Goal: Task Accomplishment & Management: Use online tool/utility

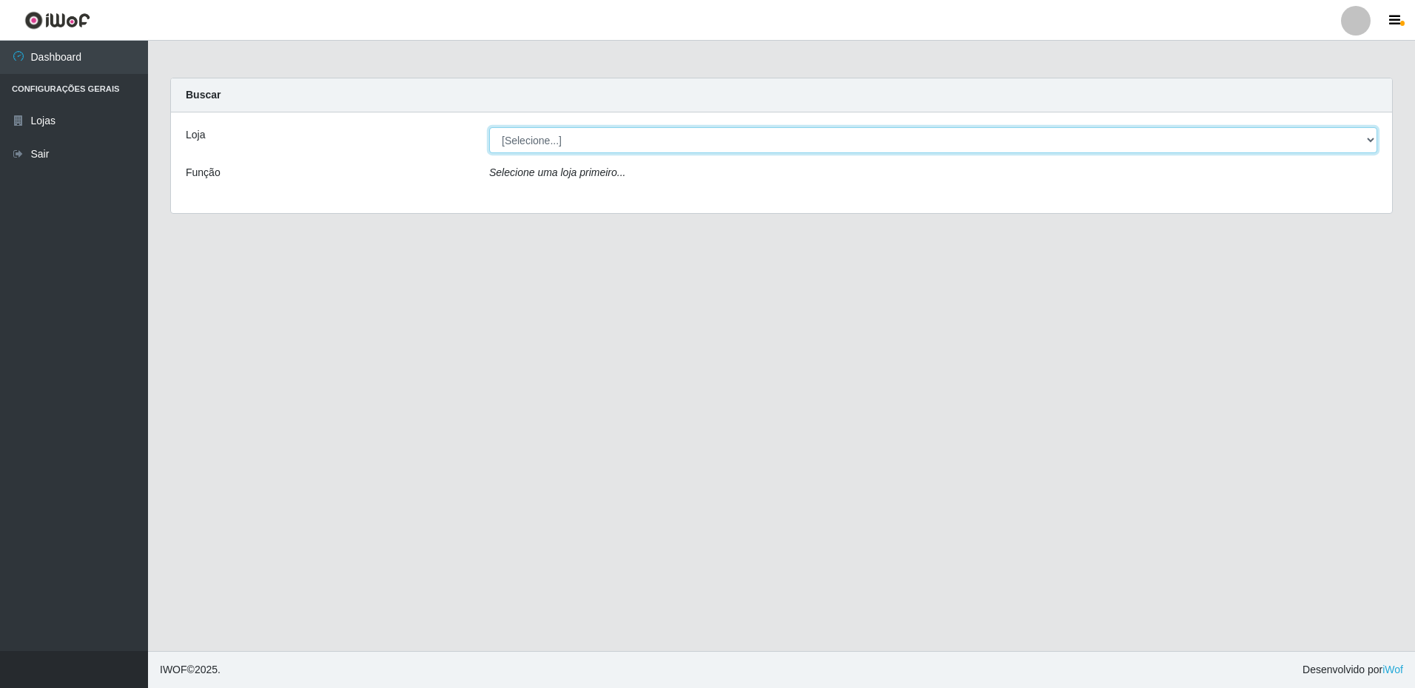
click at [1200, 139] on select "[Selecione...] Extrabom - Loja 16 [GEOGRAPHIC_DATA]" at bounding box center [933, 140] width 888 height 26
select select "450"
click at [489, 127] on select "[Selecione...] Extrabom - Loja 16 [GEOGRAPHIC_DATA]" at bounding box center [933, 140] width 888 height 26
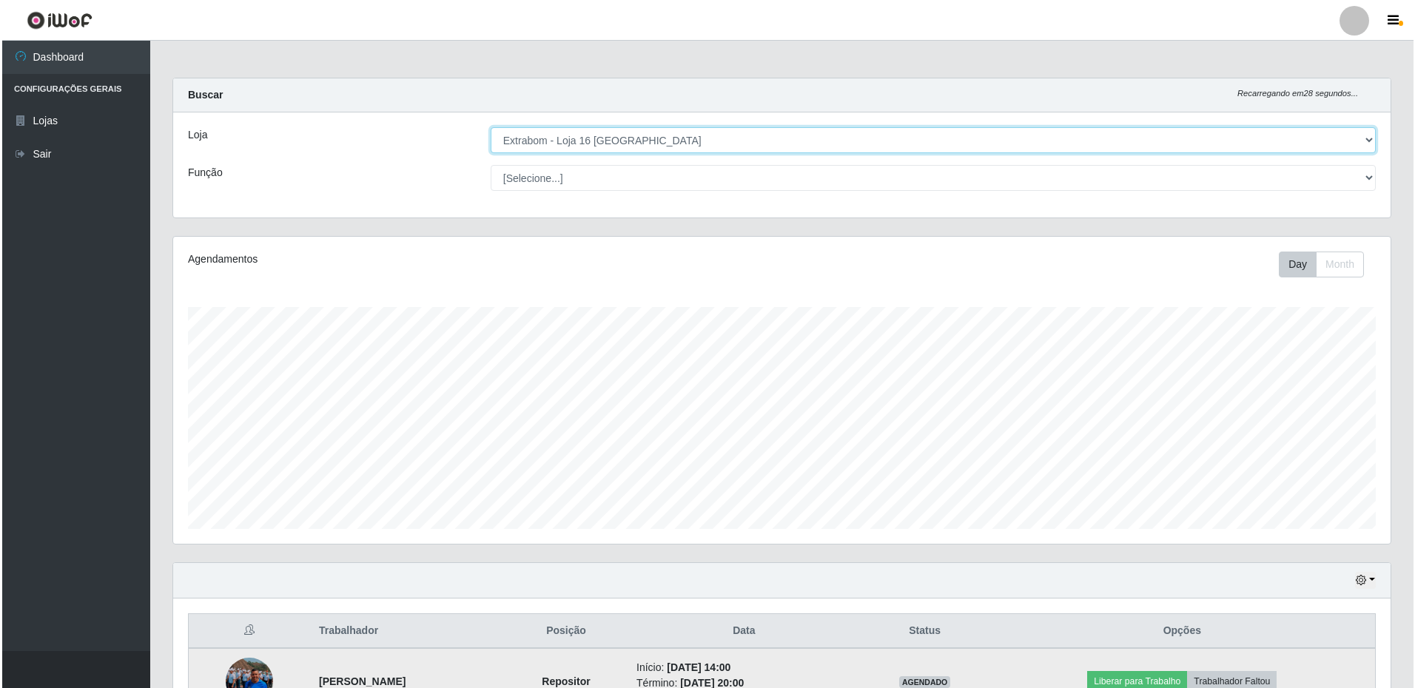
scroll to position [360, 0]
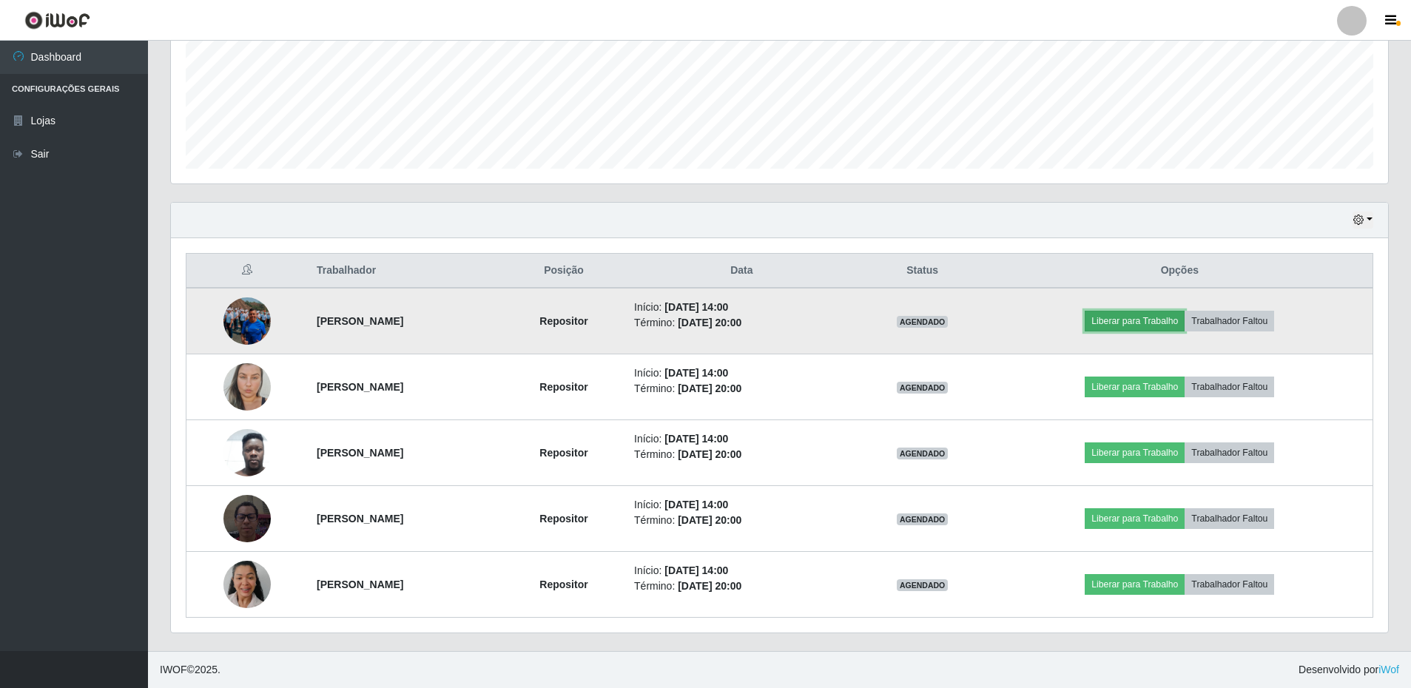
click at [1183, 326] on button "Liberar para Trabalho" at bounding box center [1135, 321] width 100 height 21
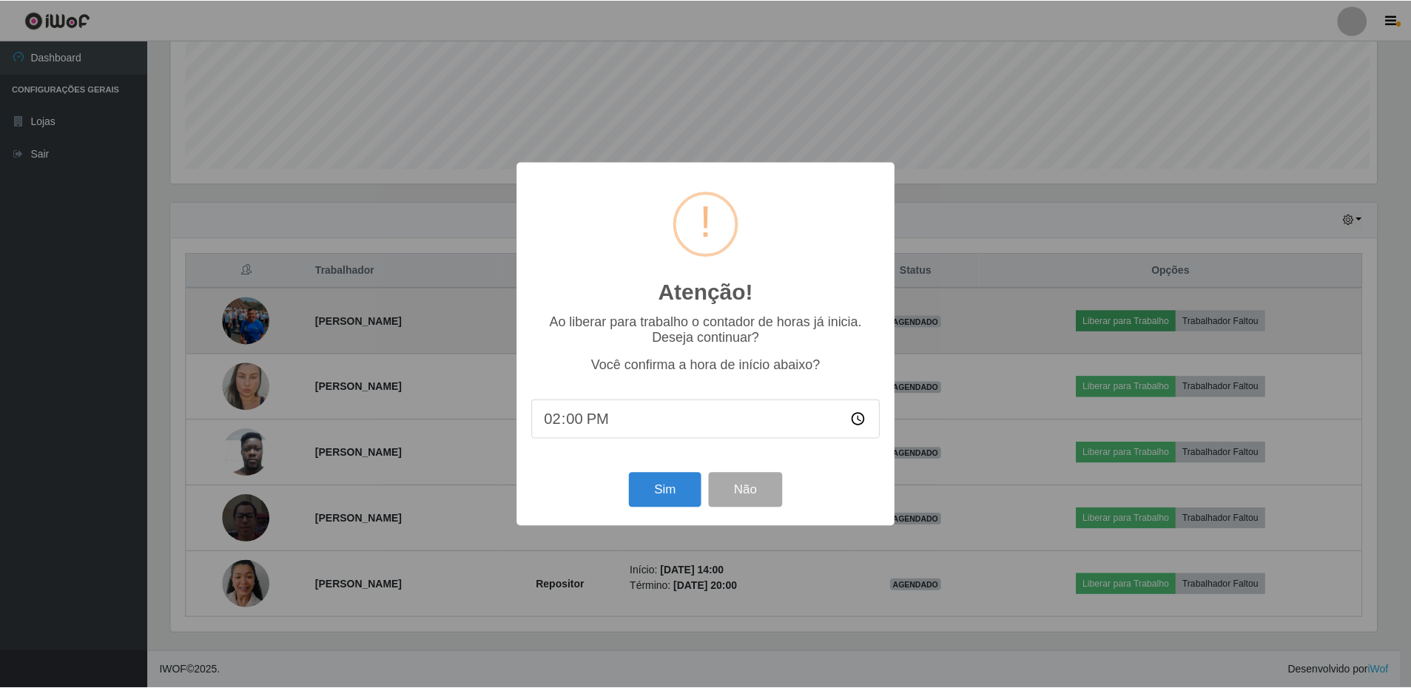
scroll to position [307, 1210]
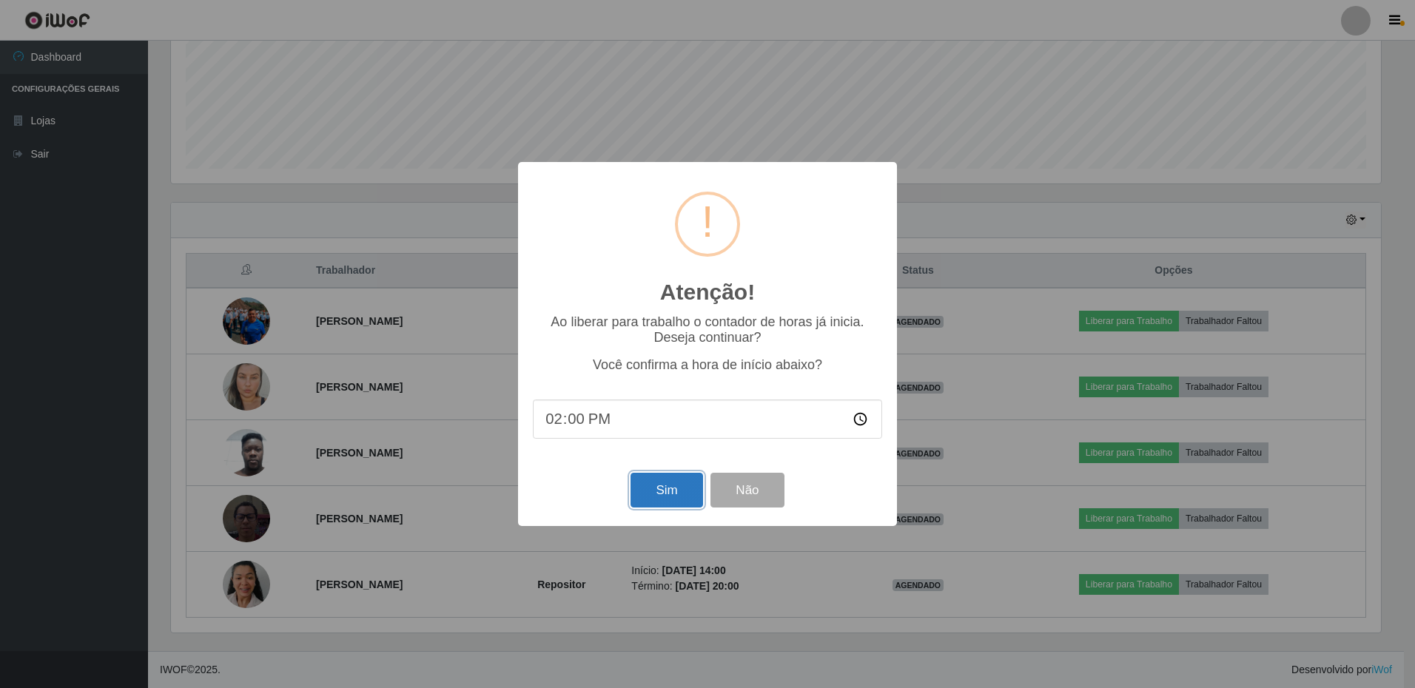
click at [657, 497] on button "Sim" at bounding box center [667, 490] width 72 height 35
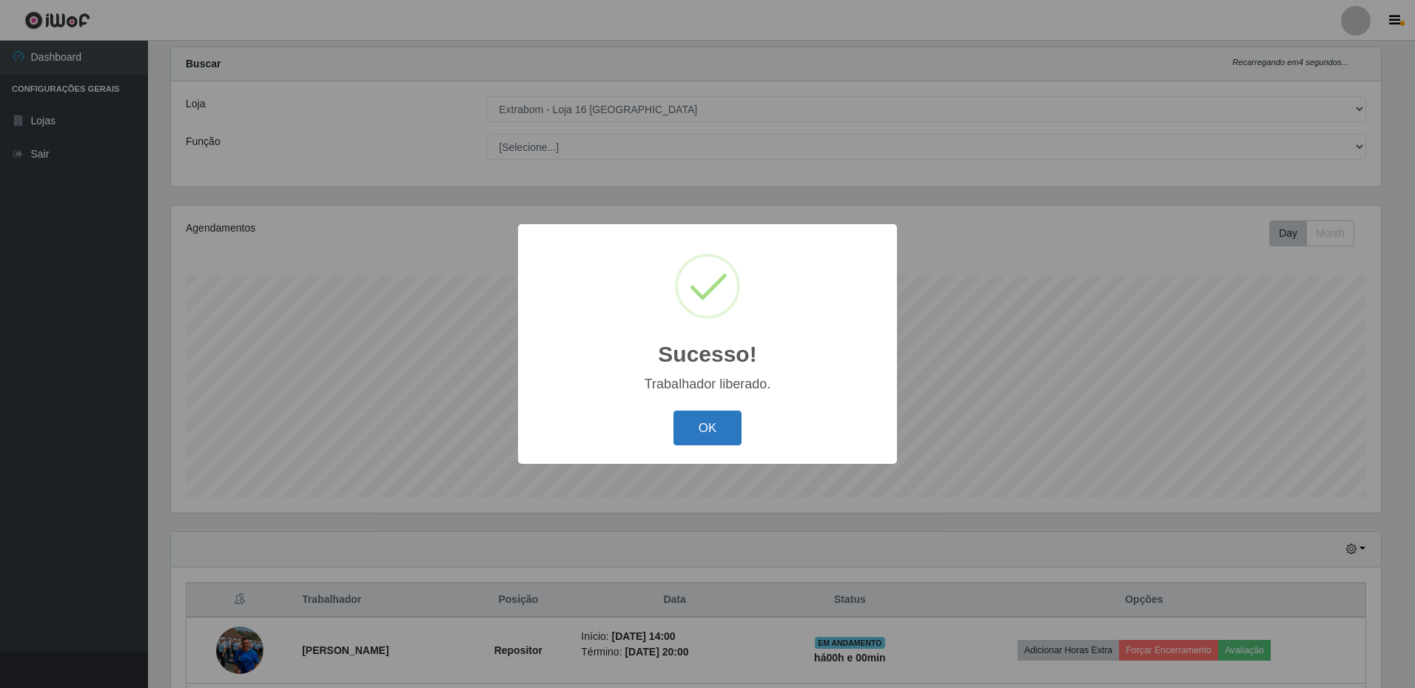
click at [716, 431] on button "OK" at bounding box center [708, 428] width 69 height 35
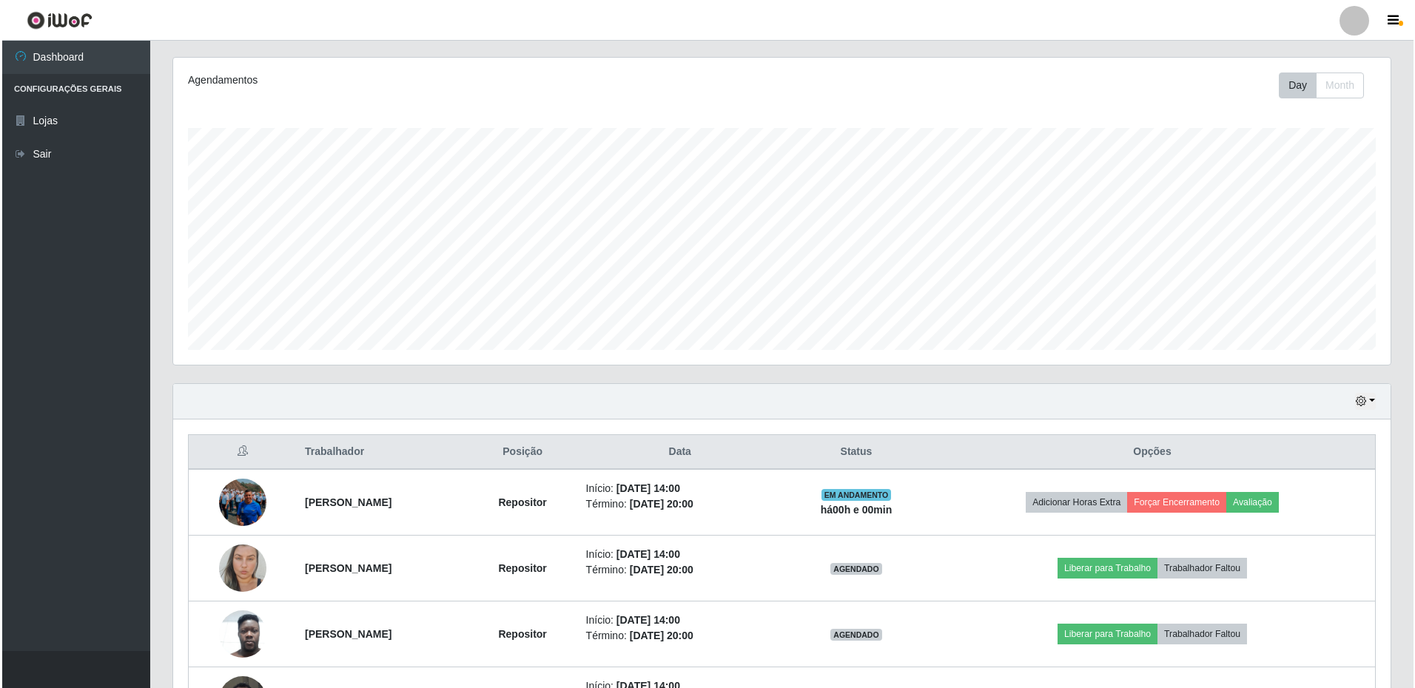
scroll to position [327, 0]
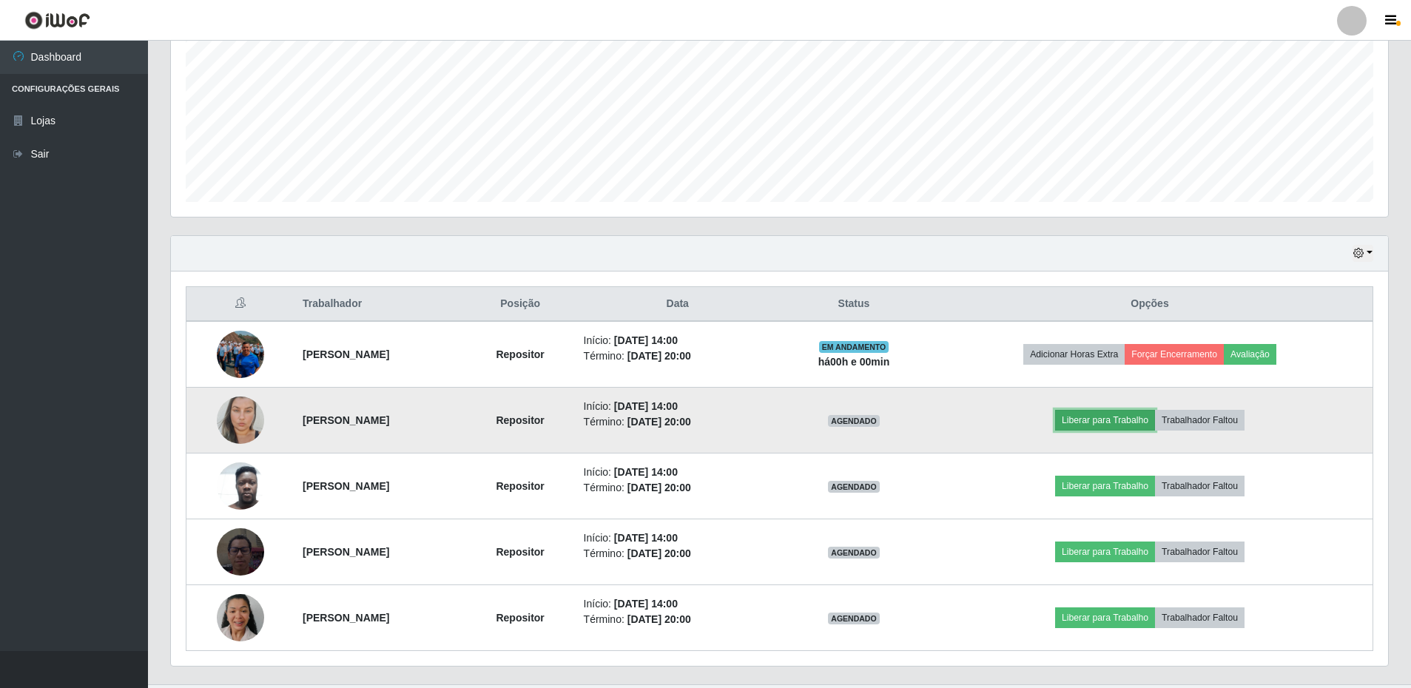
click at [1113, 425] on button "Liberar para Trabalho" at bounding box center [1105, 420] width 100 height 21
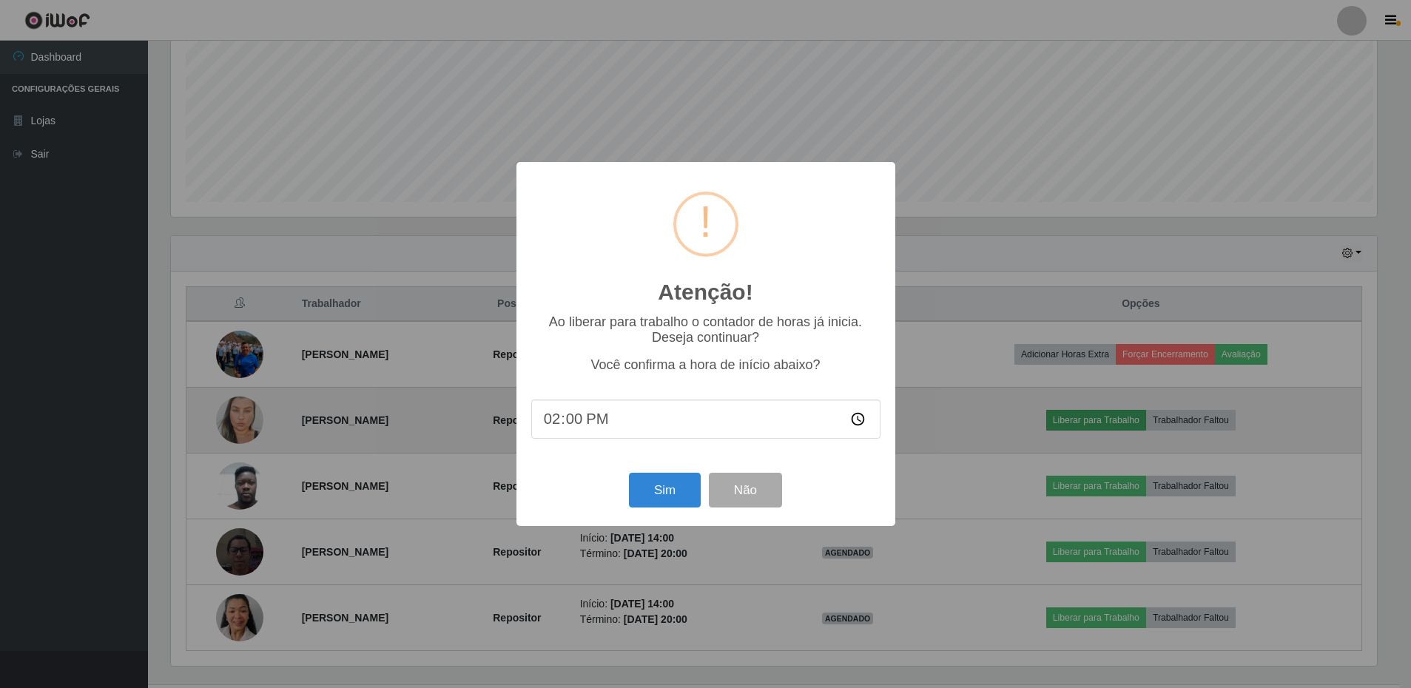
scroll to position [307, 1210]
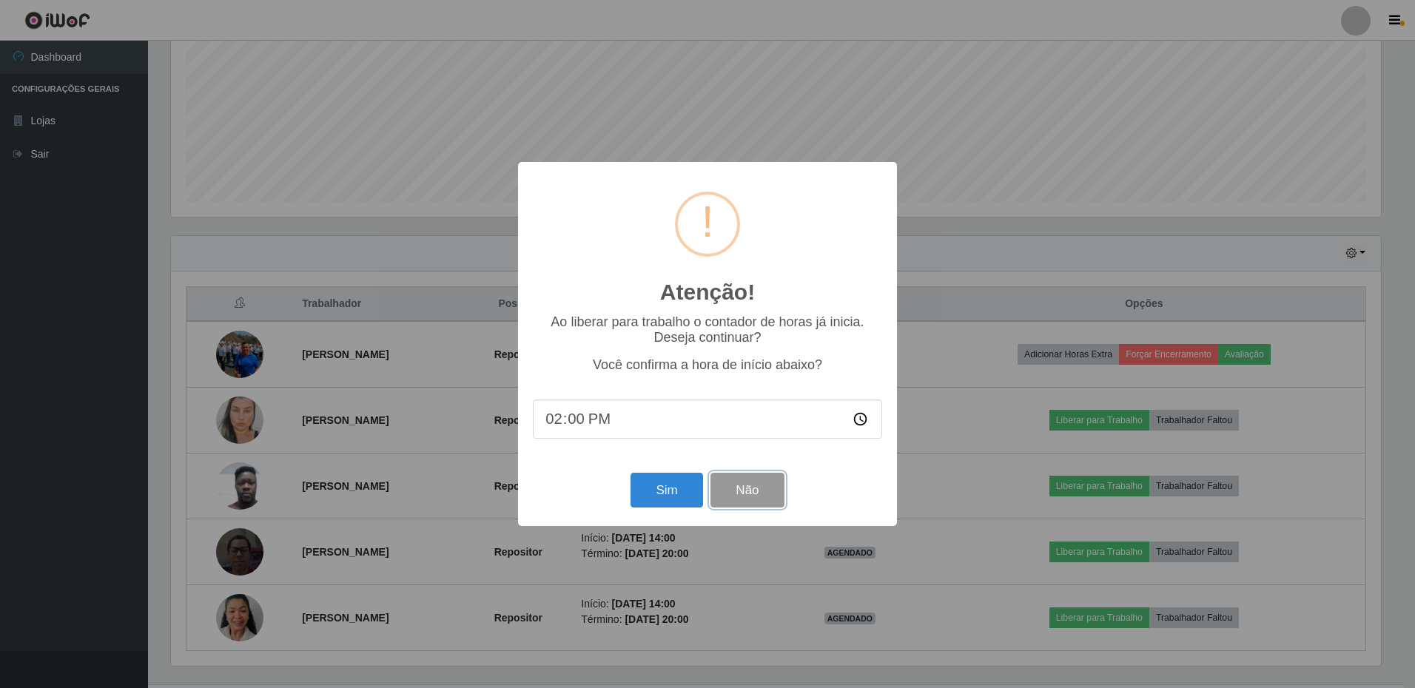
click at [747, 502] on button "Não" at bounding box center [747, 490] width 73 height 35
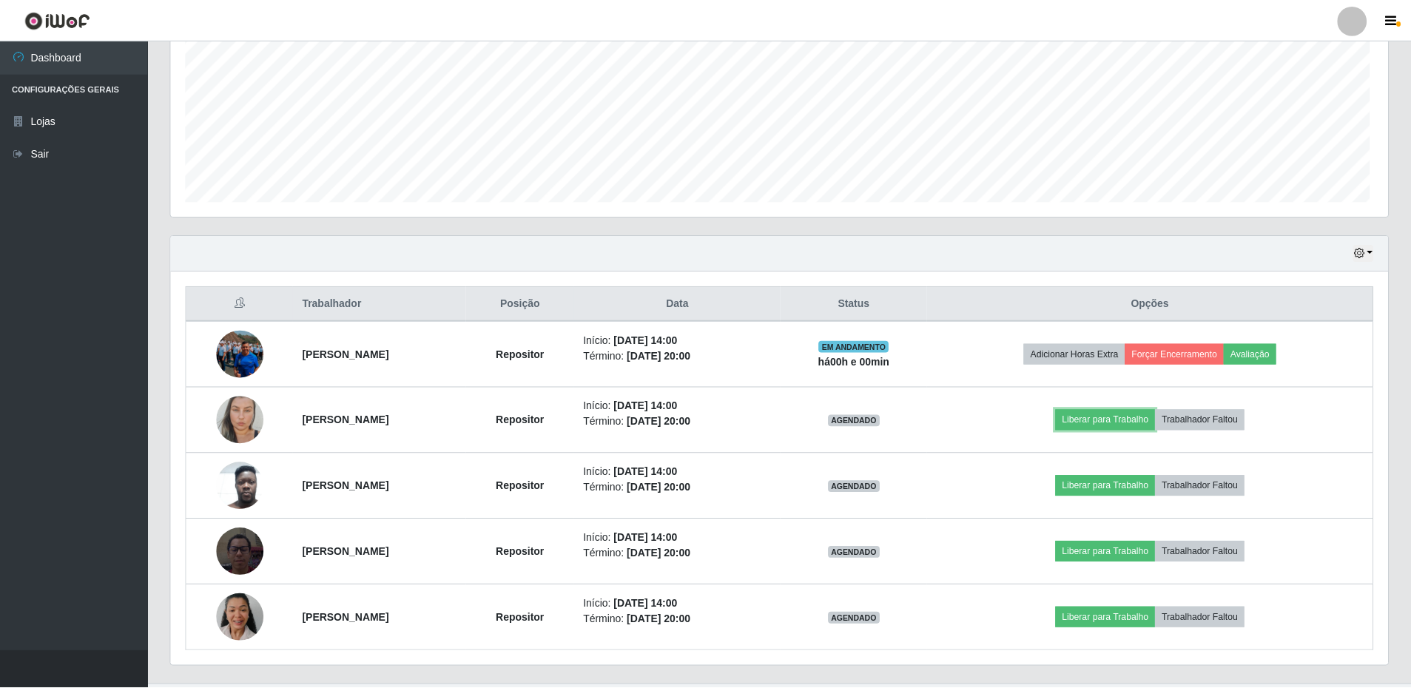
scroll to position [307, 1218]
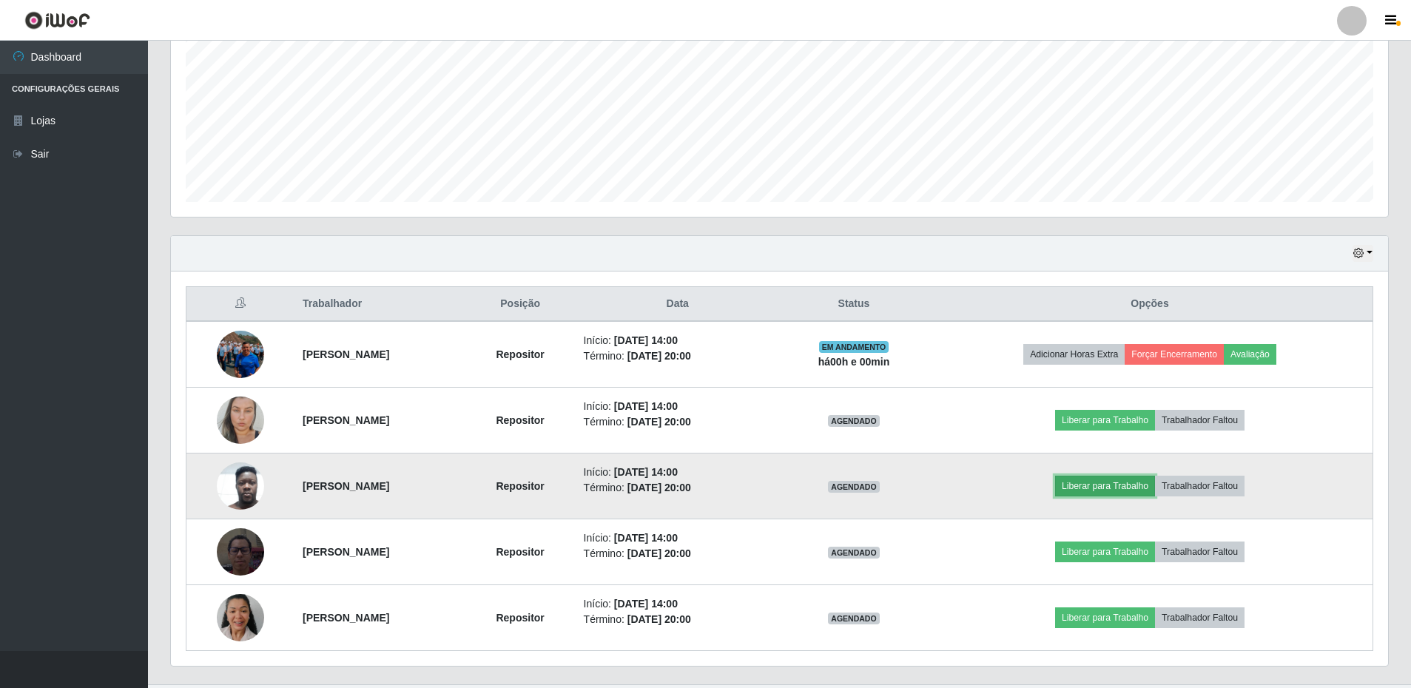
click at [1155, 484] on button "Liberar para Trabalho" at bounding box center [1105, 486] width 100 height 21
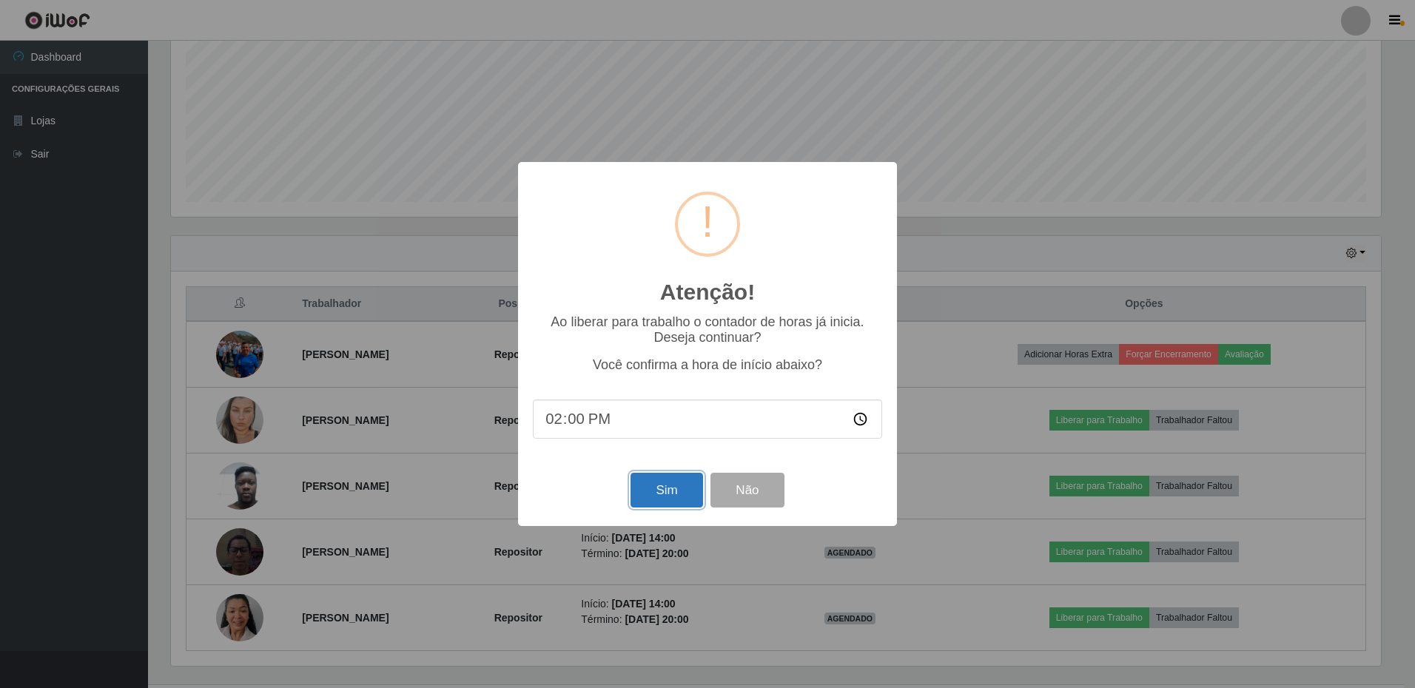
click at [656, 492] on button "Sim" at bounding box center [667, 490] width 72 height 35
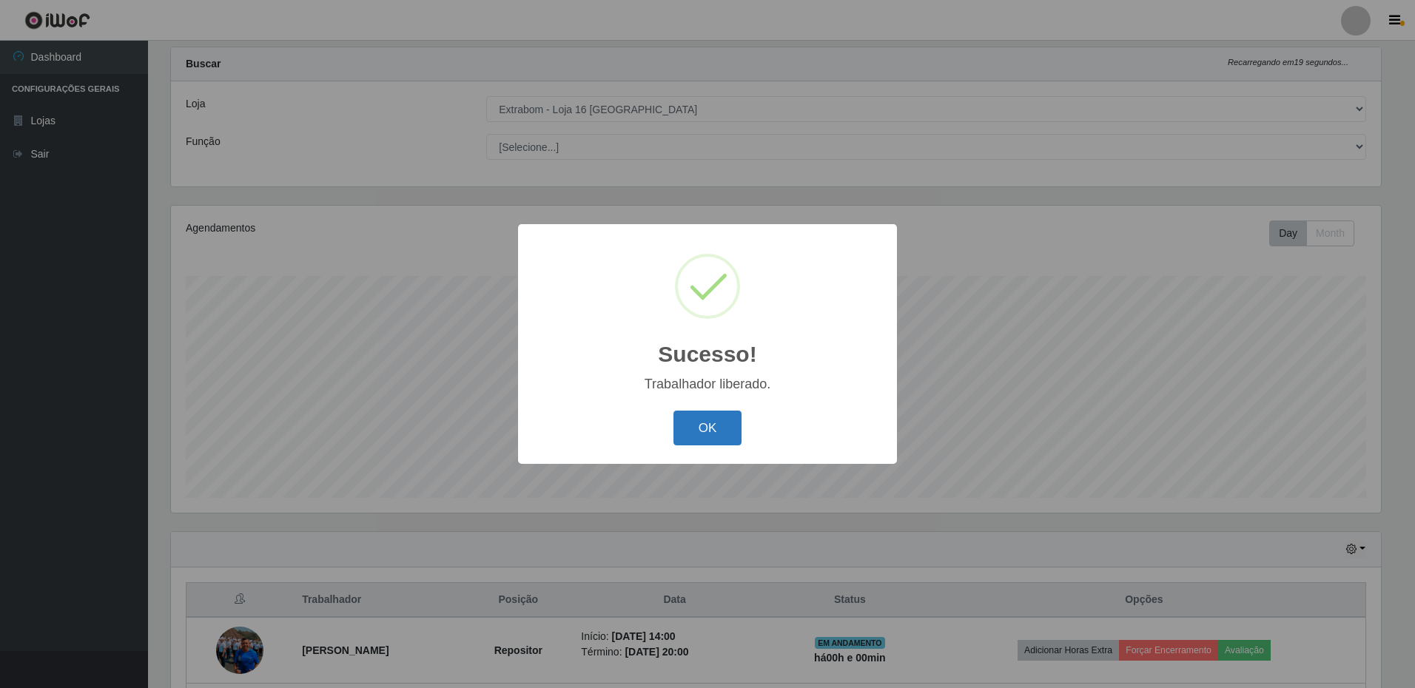
click at [720, 429] on button "OK" at bounding box center [708, 428] width 69 height 35
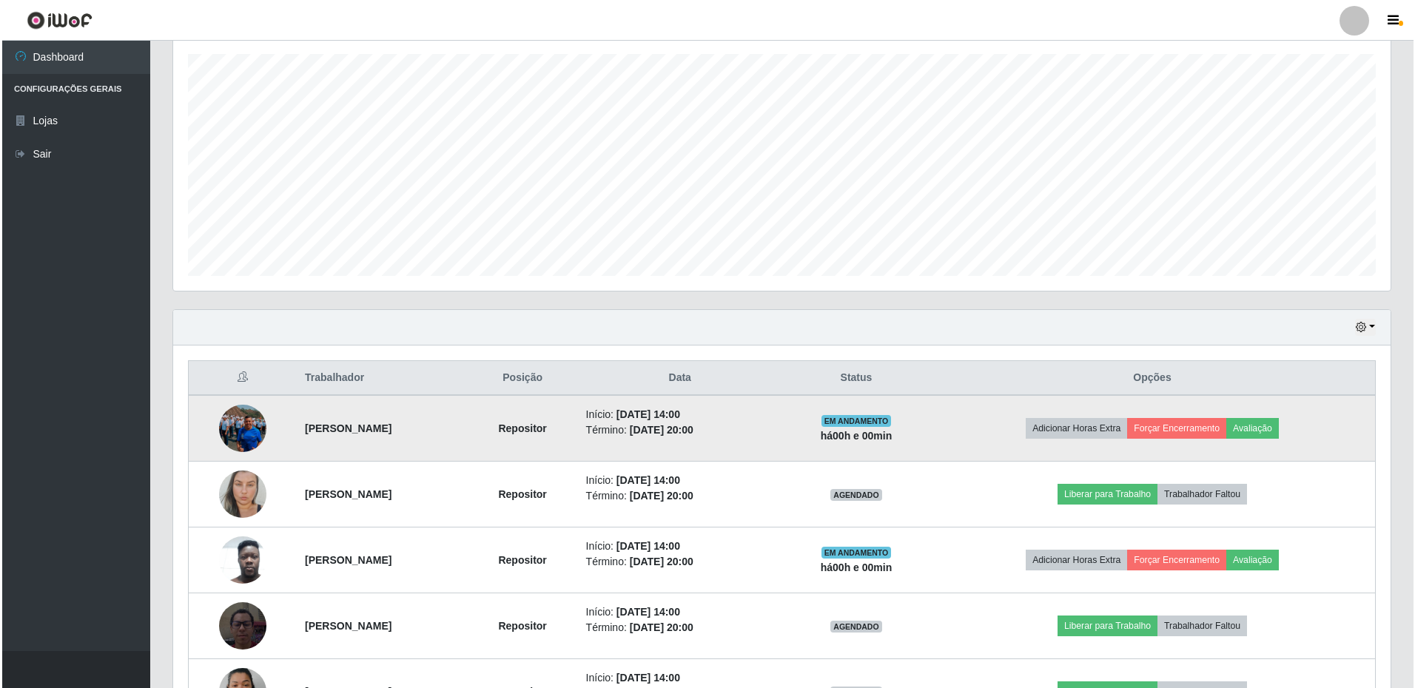
scroll to position [360, 0]
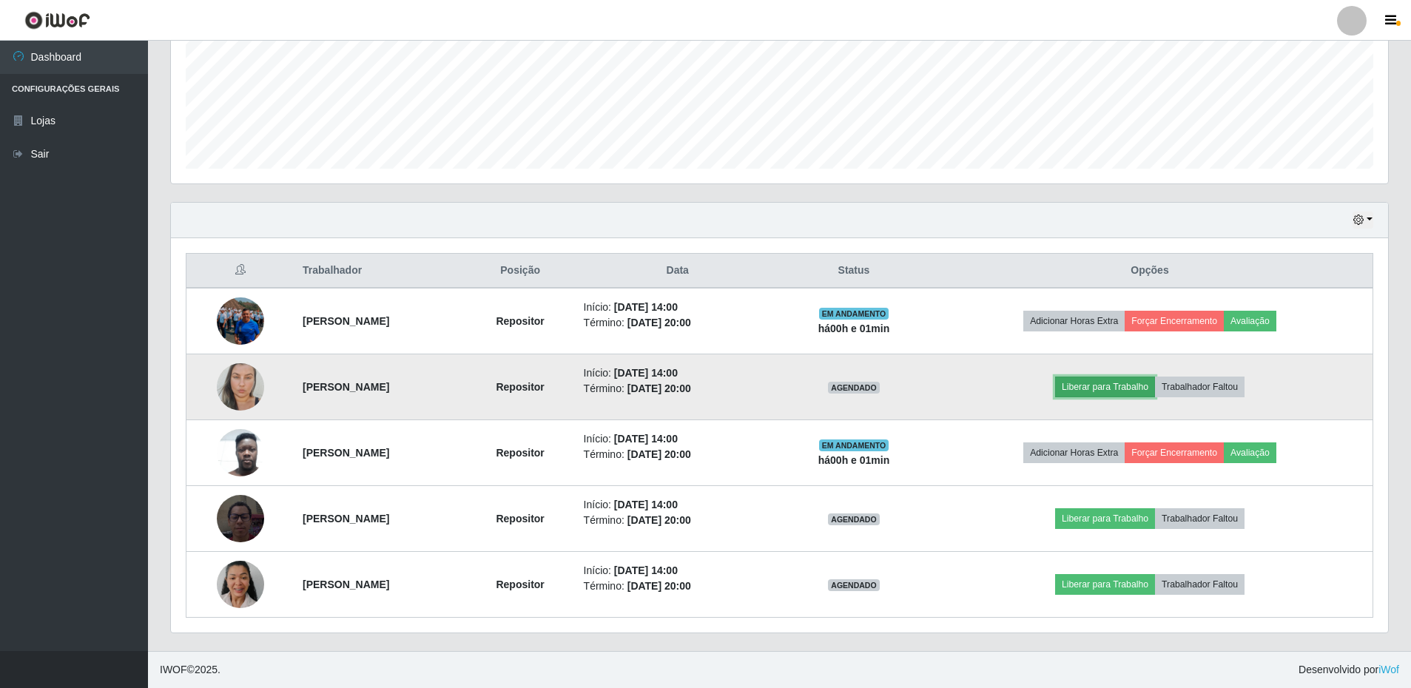
click at [1155, 390] on button "Liberar para Trabalho" at bounding box center [1105, 387] width 100 height 21
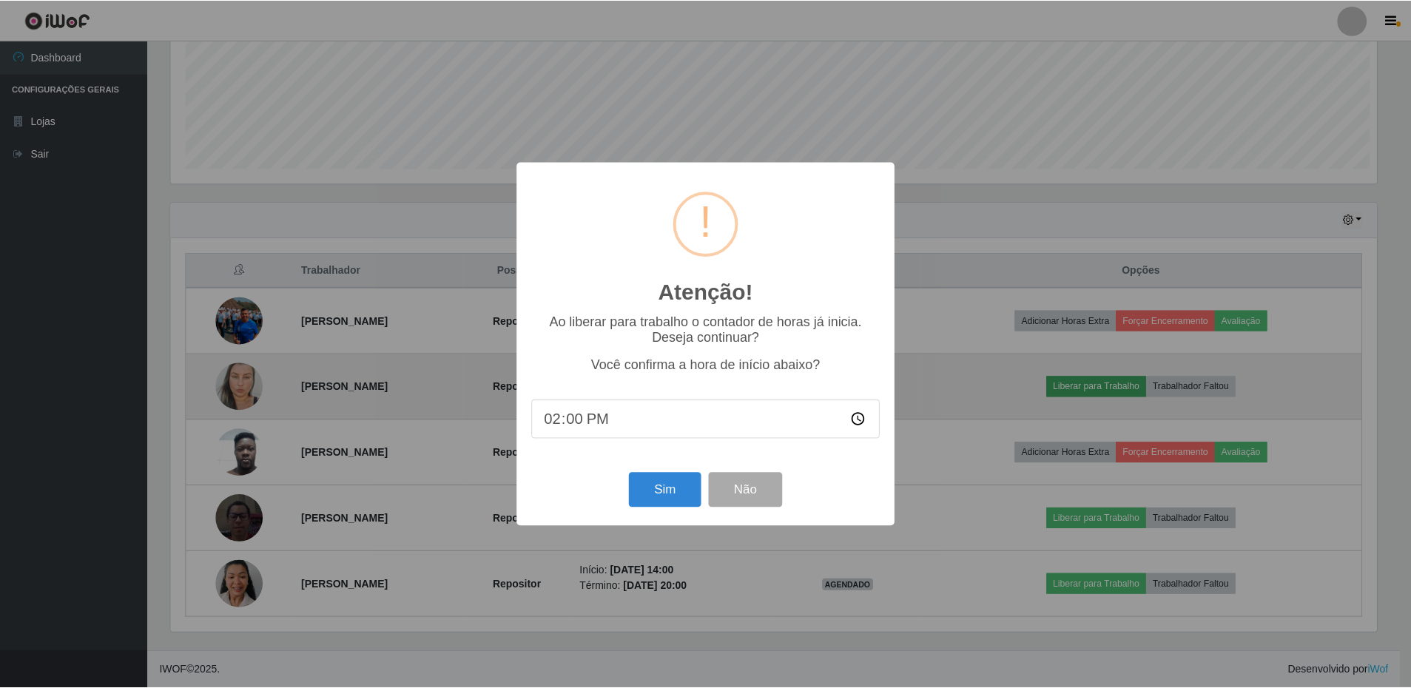
scroll to position [307, 1210]
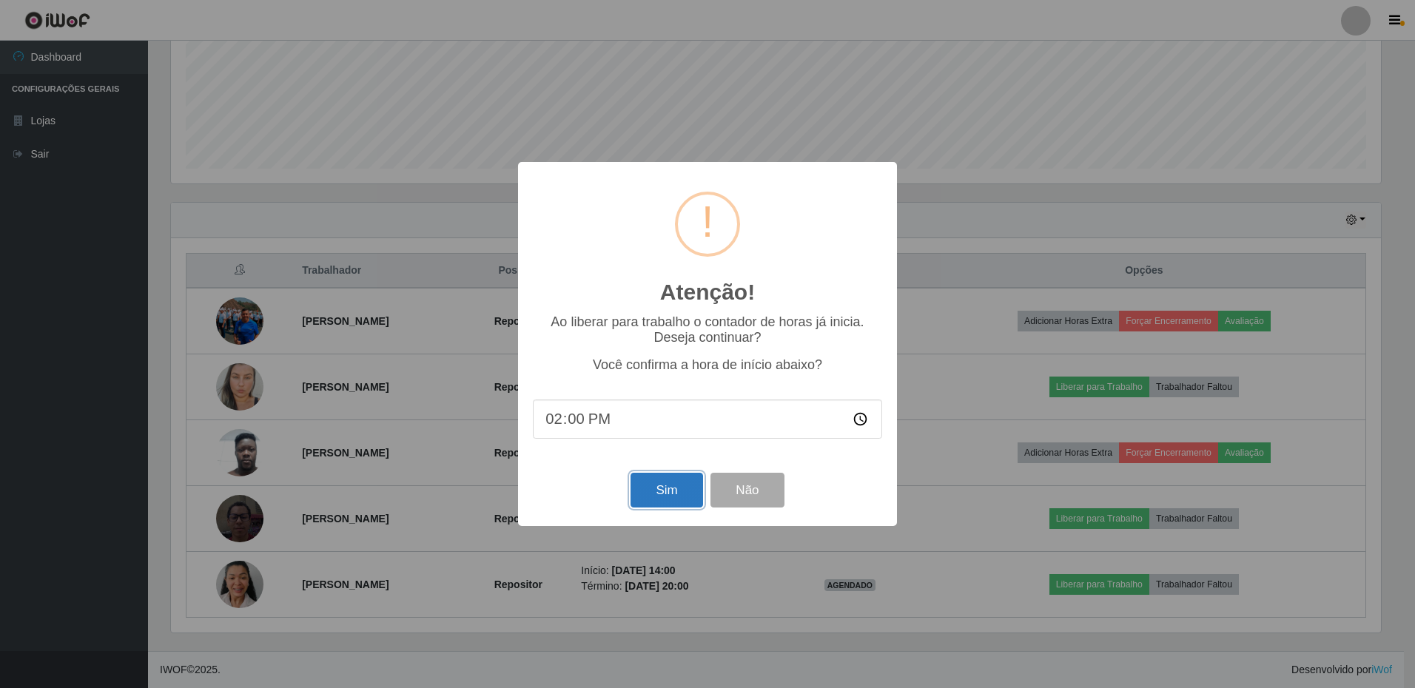
click at [652, 497] on button "Sim" at bounding box center [667, 490] width 72 height 35
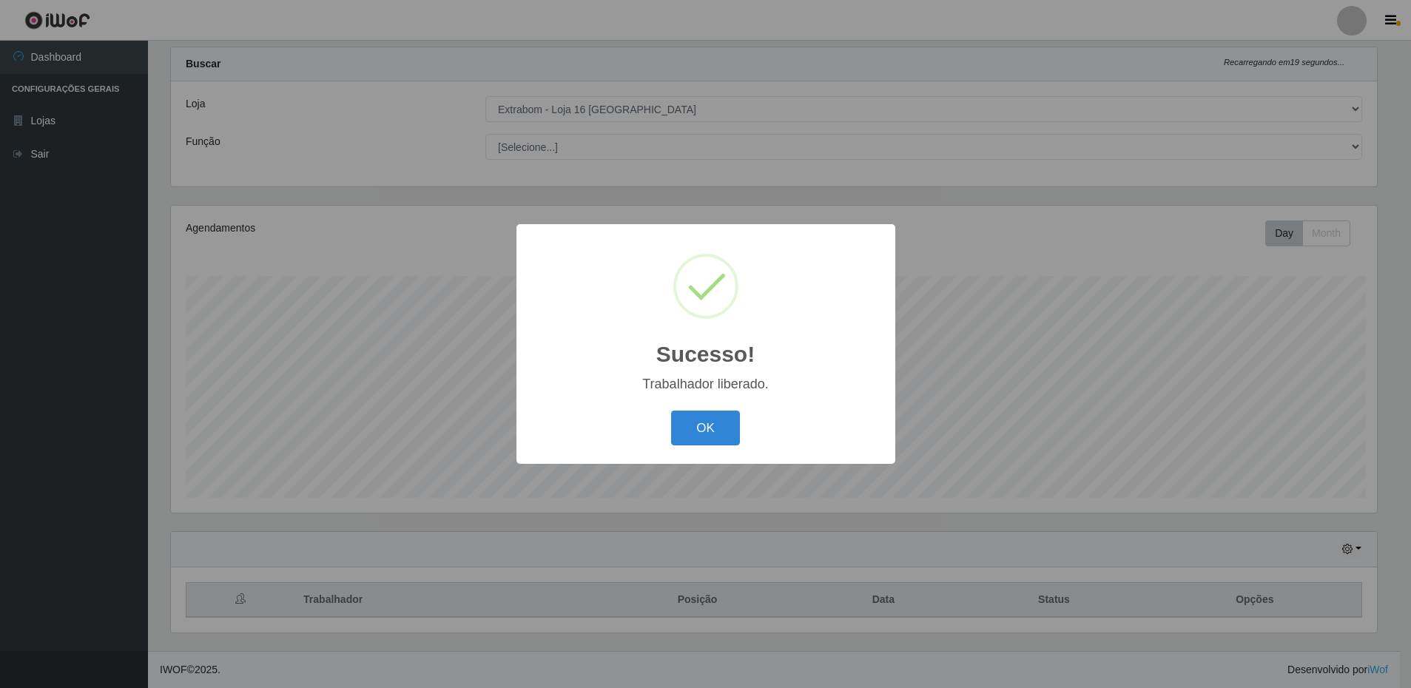
scroll to position [0, 0]
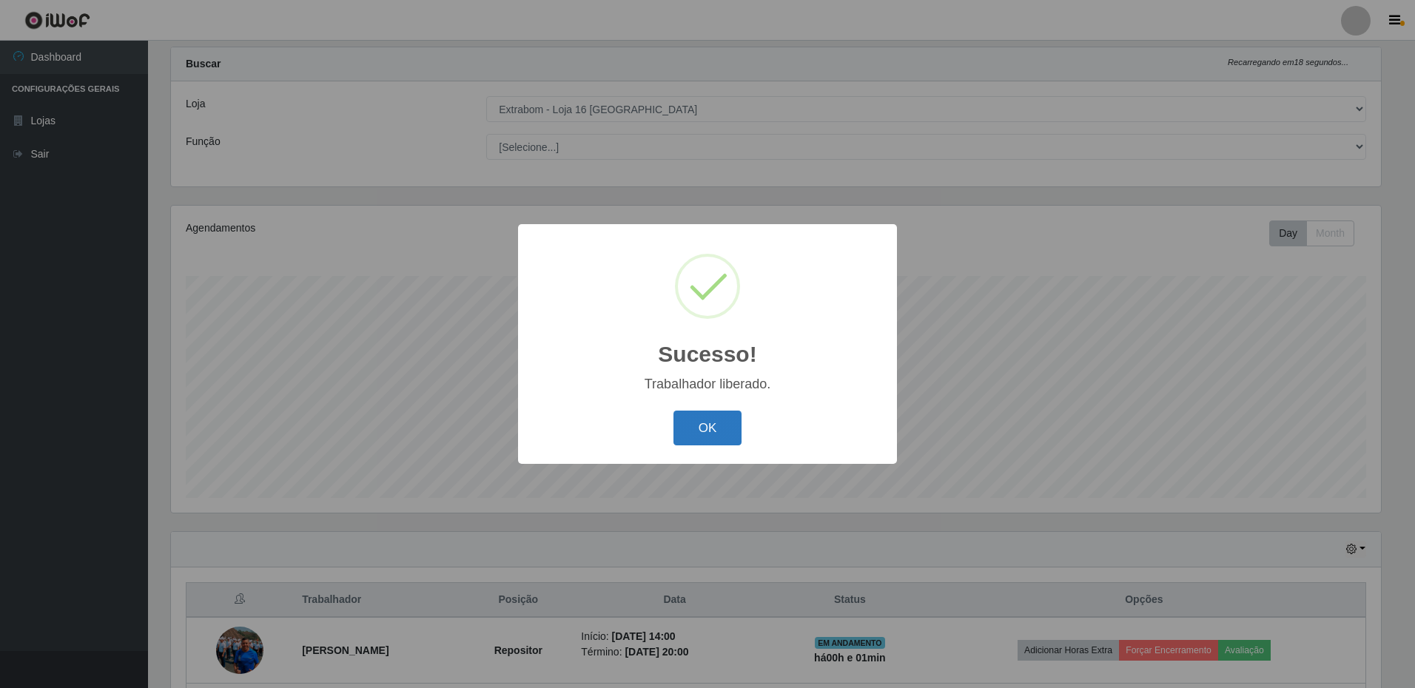
click at [719, 429] on button "OK" at bounding box center [708, 428] width 69 height 35
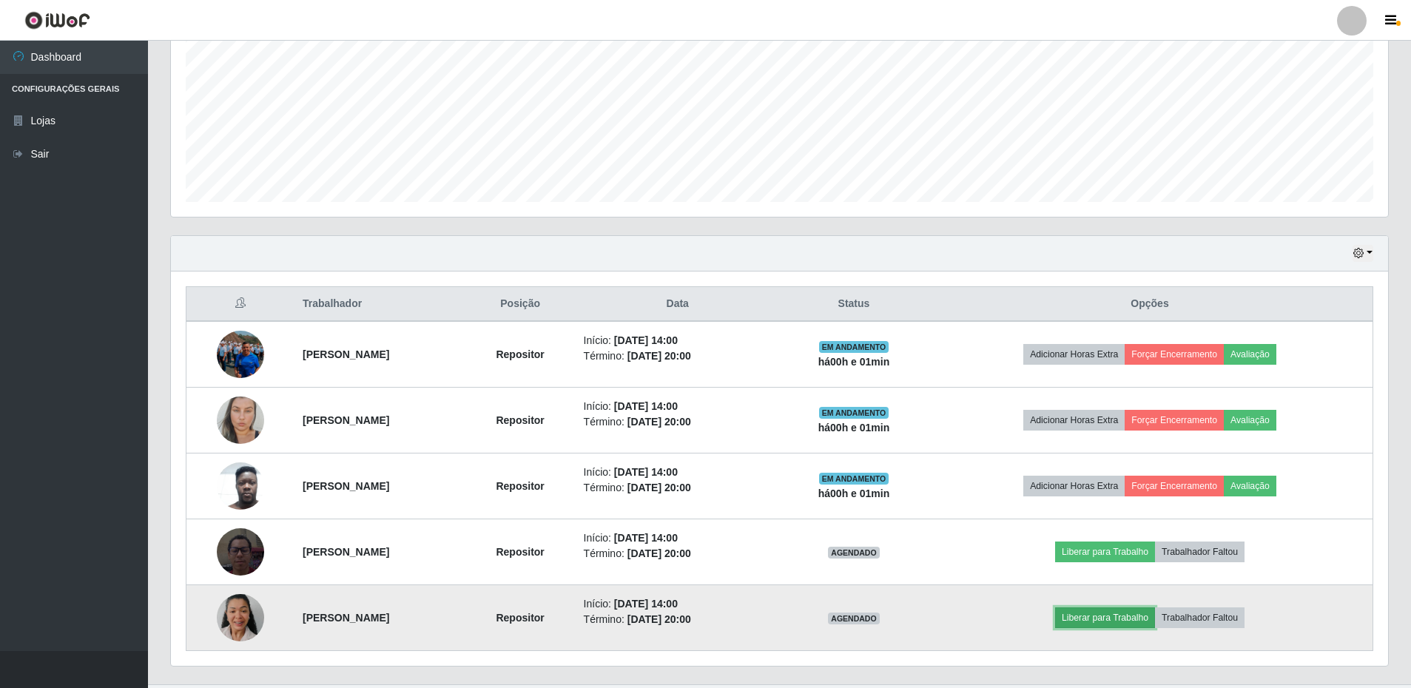
click at [1155, 618] on button "Liberar para Trabalho" at bounding box center [1105, 618] width 100 height 21
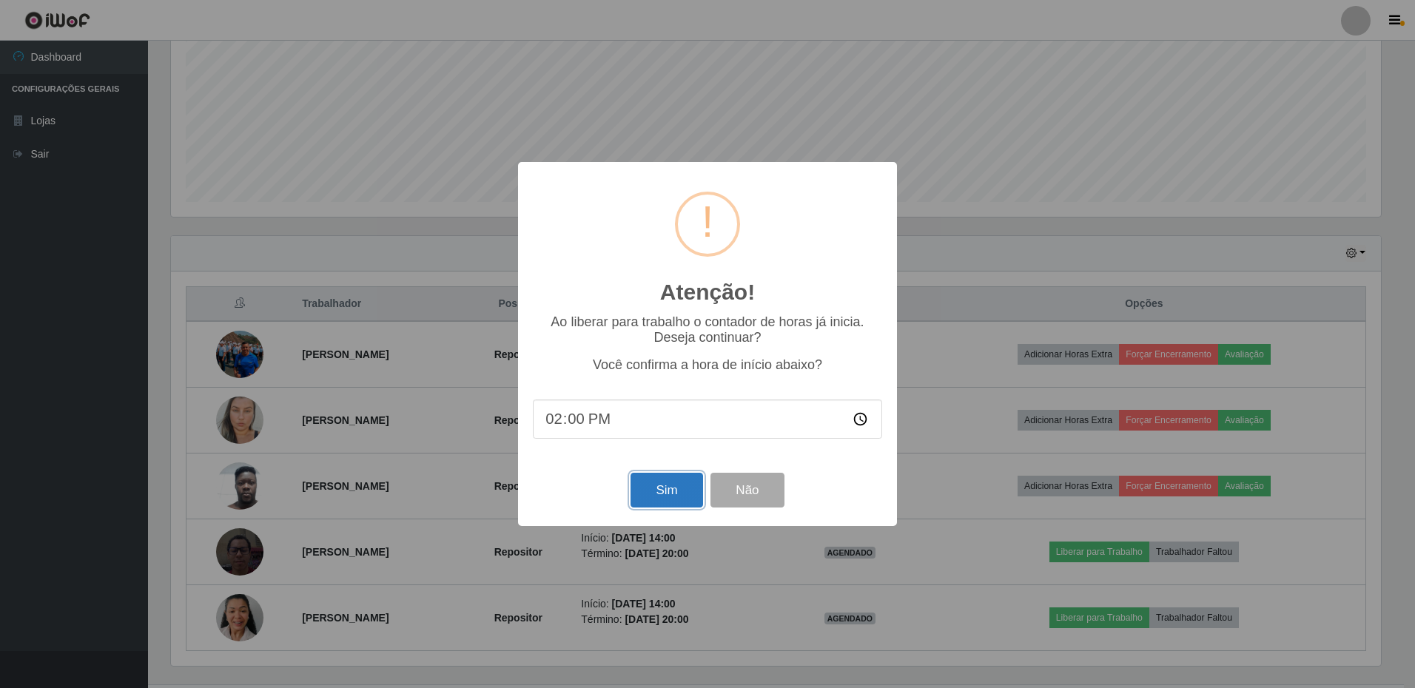
click at [661, 485] on button "Sim" at bounding box center [667, 490] width 72 height 35
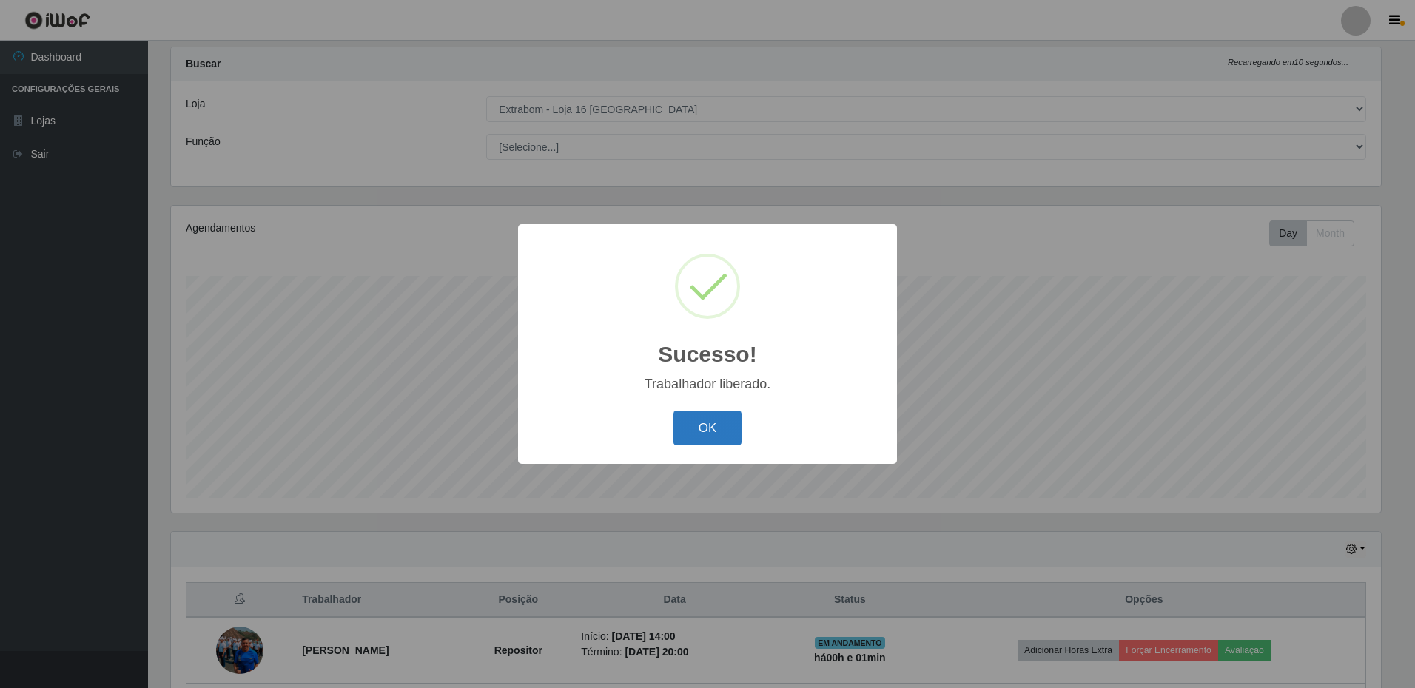
click at [716, 426] on button "OK" at bounding box center [708, 428] width 69 height 35
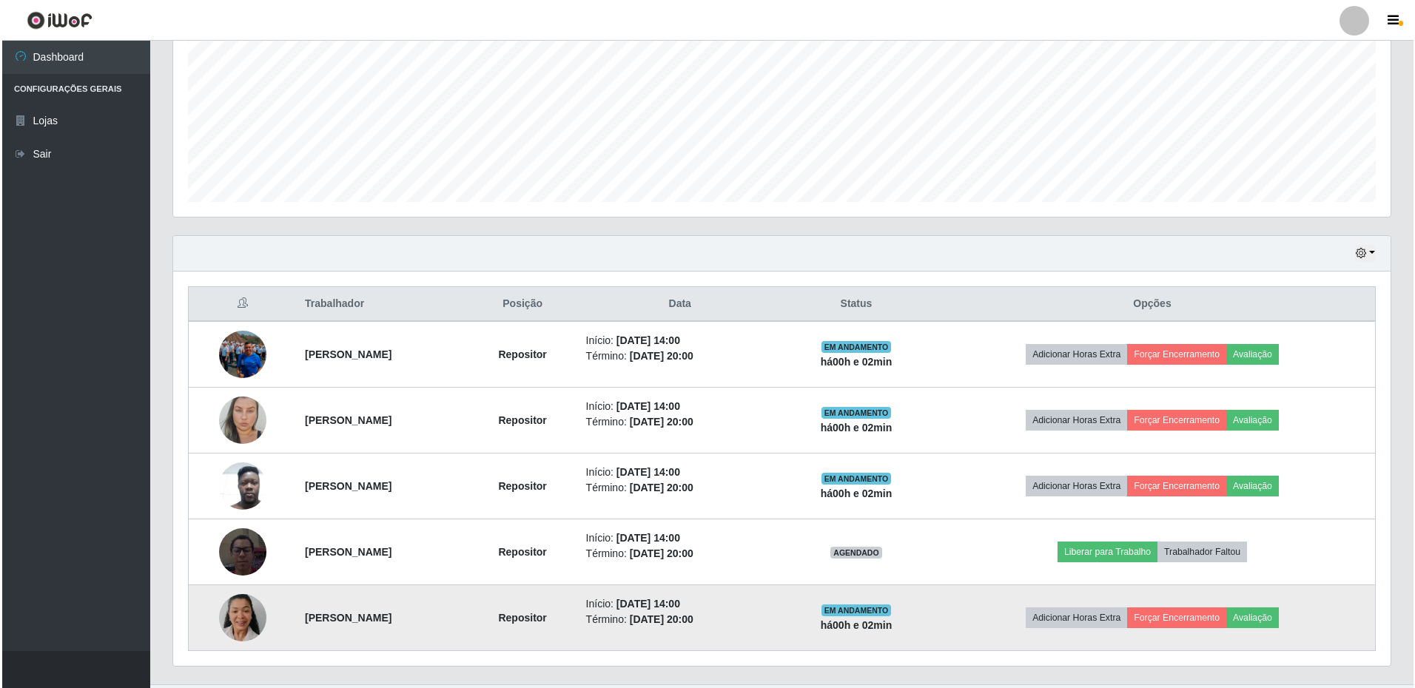
scroll to position [360, 0]
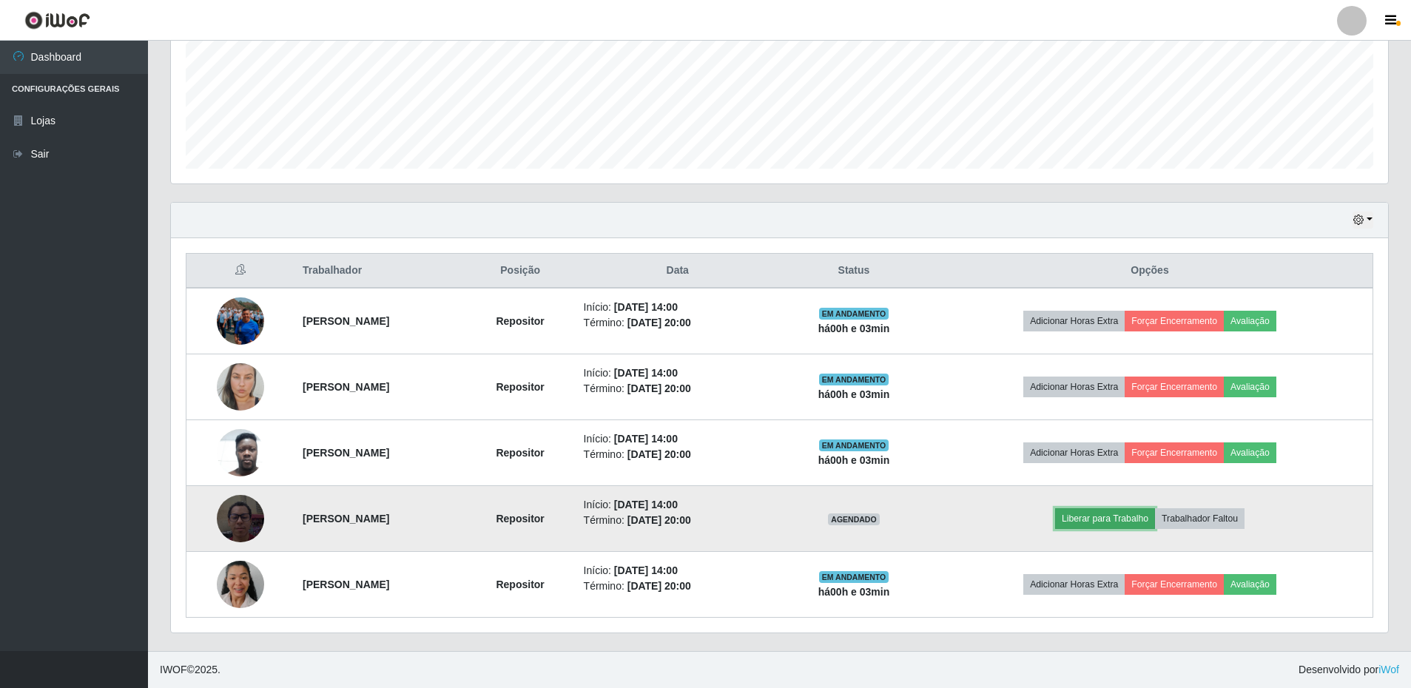
click at [1118, 520] on button "Liberar para Trabalho" at bounding box center [1105, 518] width 100 height 21
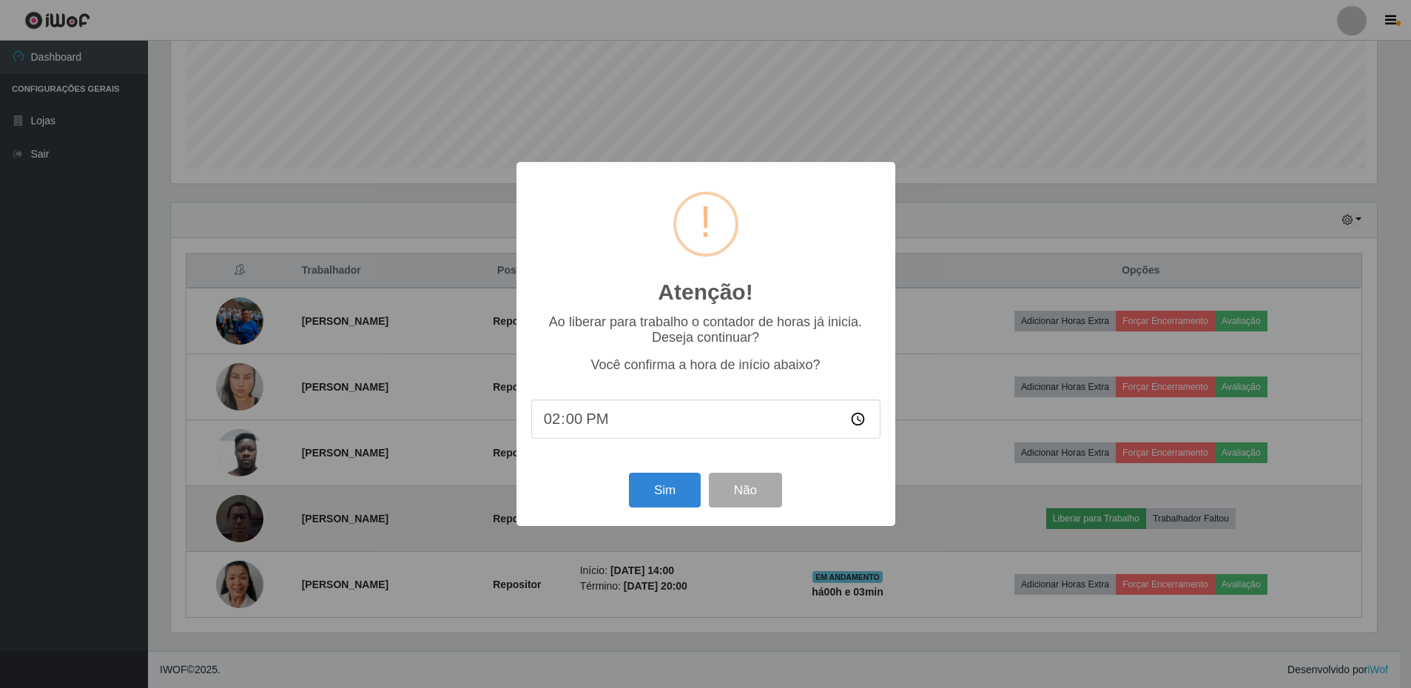
scroll to position [307, 1210]
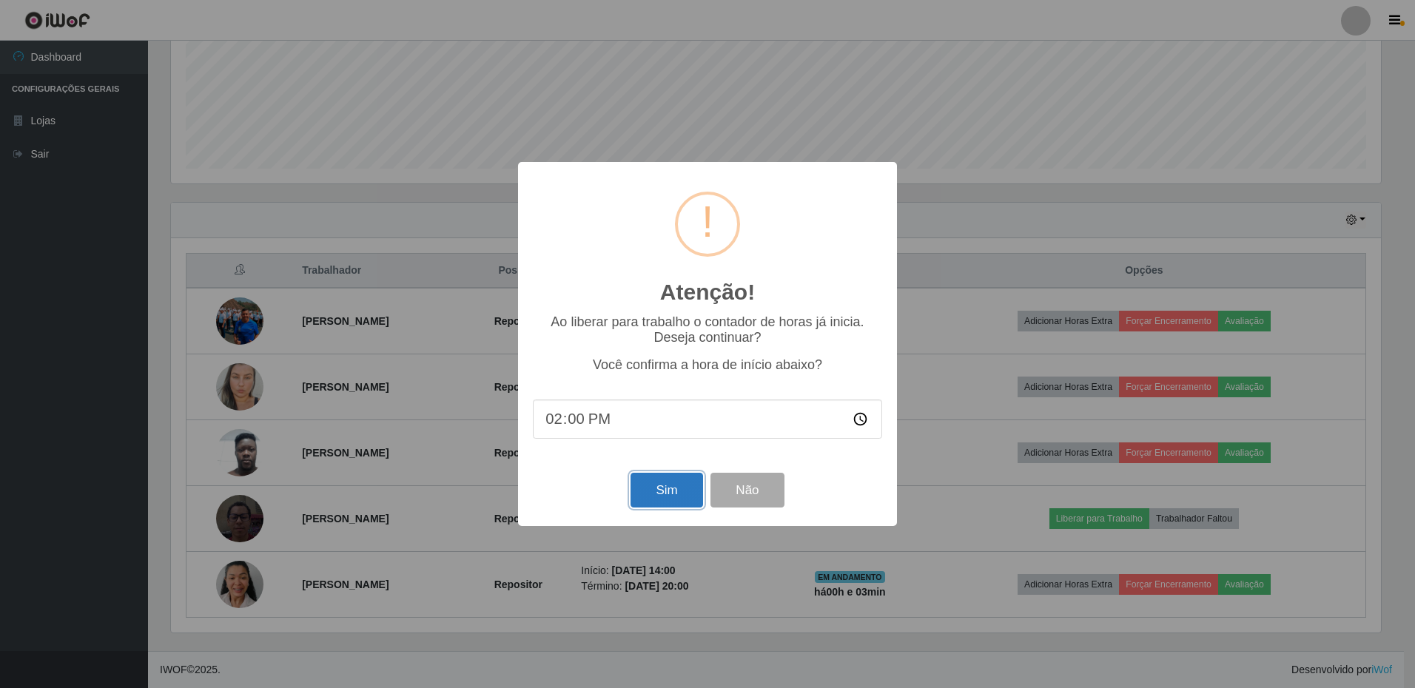
click at [684, 503] on button "Sim" at bounding box center [667, 490] width 72 height 35
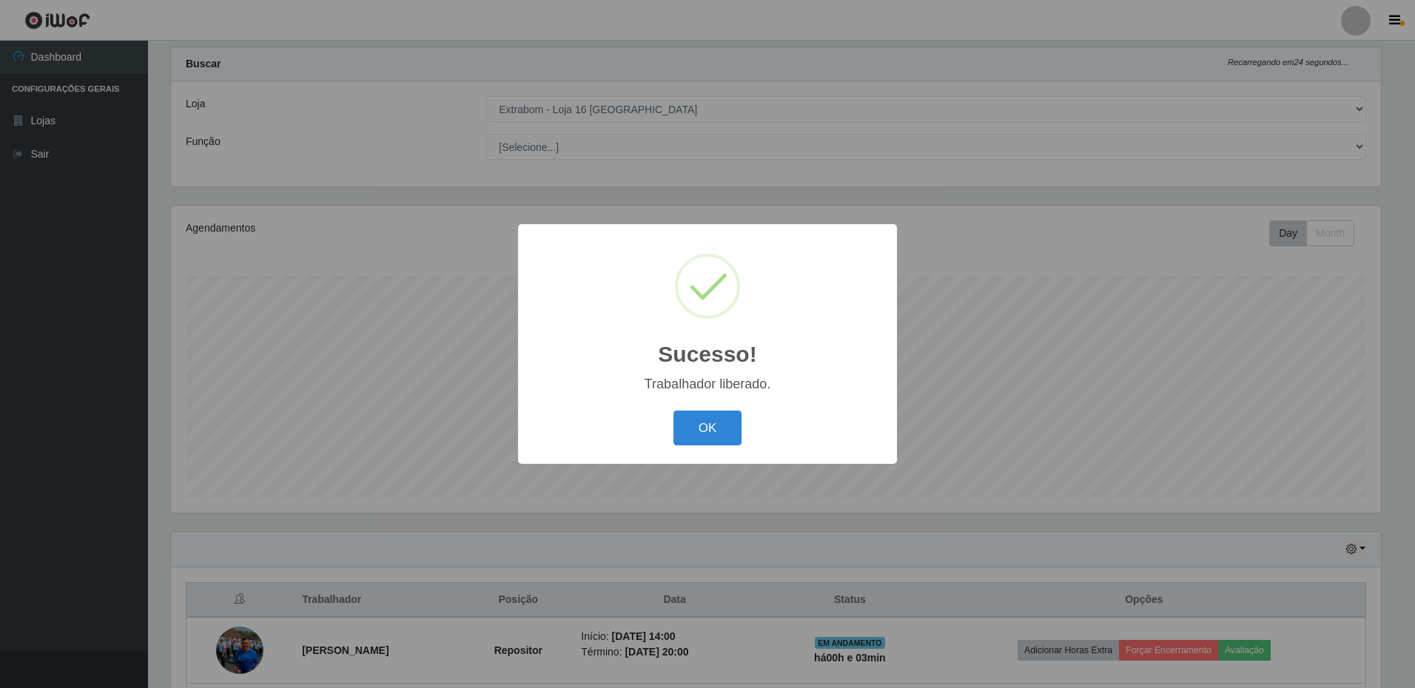
click at [753, 423] on div "OK Cancel" at bounding box center [707, 428] width 349 height 42
click at [733, 433] on button "OK" at bounding box center [708, 428] width 69 height 35
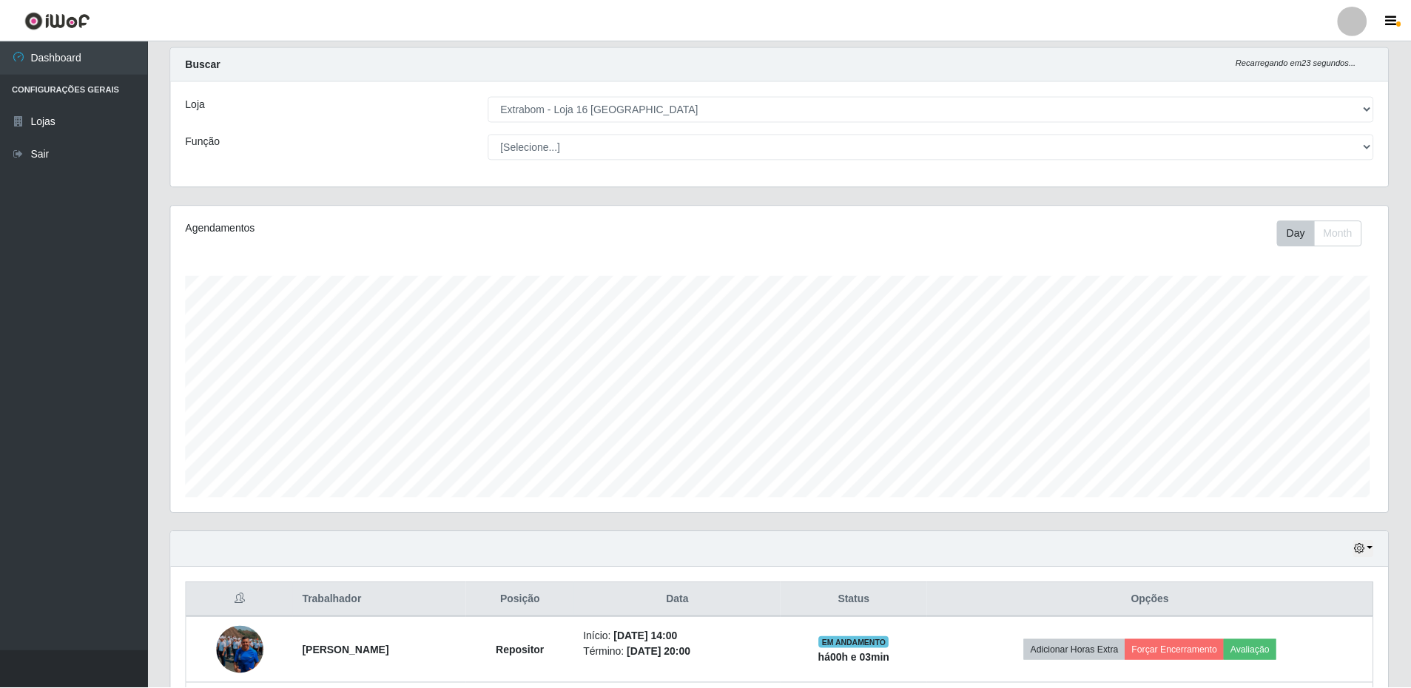
scroll to position [307, 1218]
